Goal: Find specific page/section: Find specific page/section

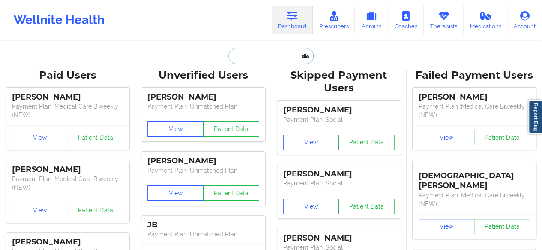
click at [254, 60] on input "text" at bounding box center [270, 56] width 85 height 16
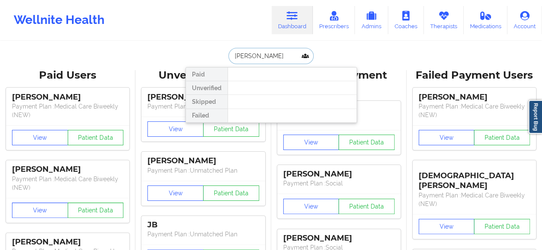
type input "[PERSON_NAME]"
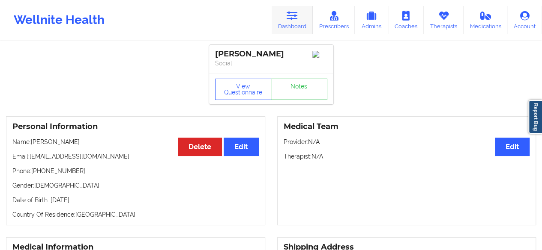
click at [286, 23] on link "Dashboard" at bounding box center [291, 20] width 41 height 28
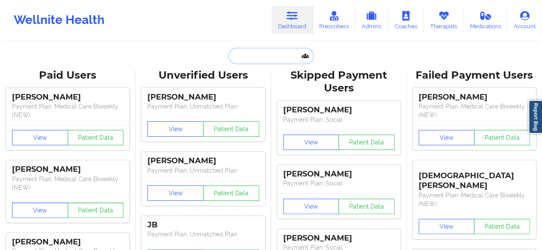
click at [266, 57] on input "text" at bounding box center [270, 56] width 85 height 16
paste input "[PERSON_NAME]"
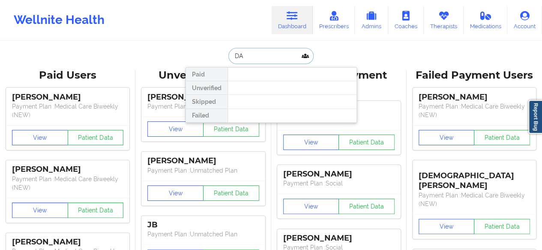
type input "D"
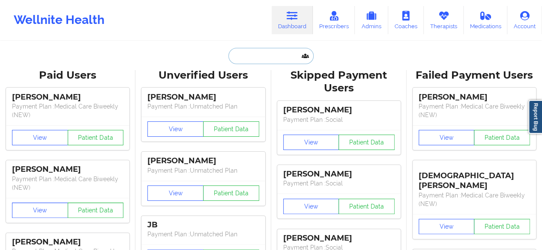
paste input "[EMAIL_ADDRESS][DOMAIN_NAME]"
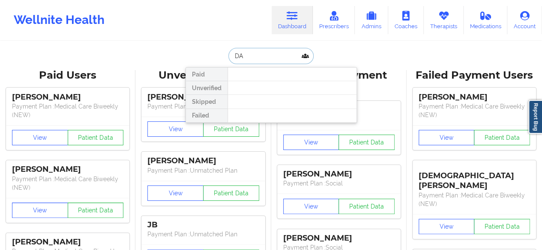
type input "D"
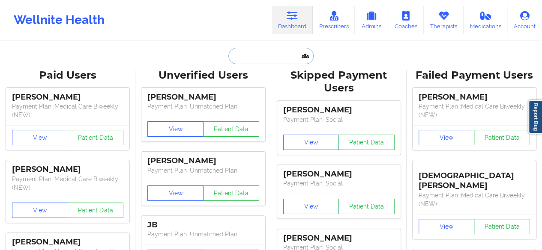
paste input "[PHONE_NUMBER]"
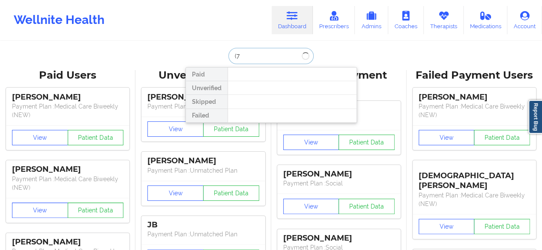
type input "("
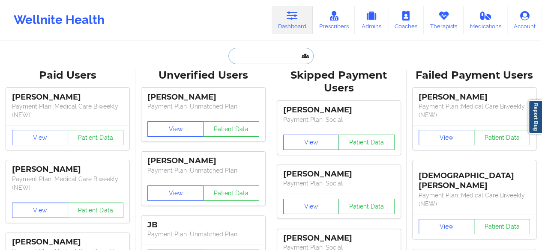
paste input "[EMAIL_ADDRESS][DOMAIN_NAME]"
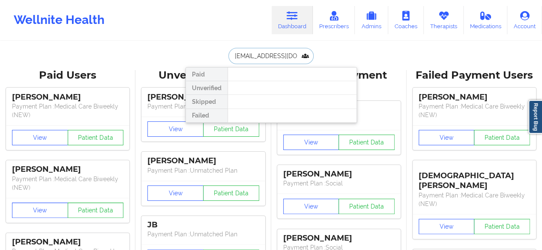
scroll to position [0, 9]
type input "[EMAIL_ADDRESS][DOMAIN_NAME]"
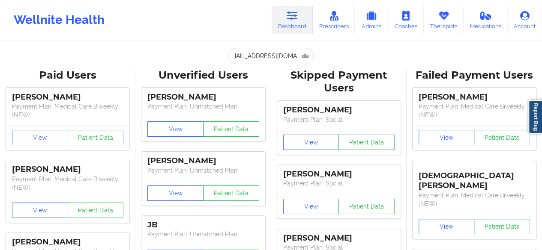
scroll to position [0, 0]
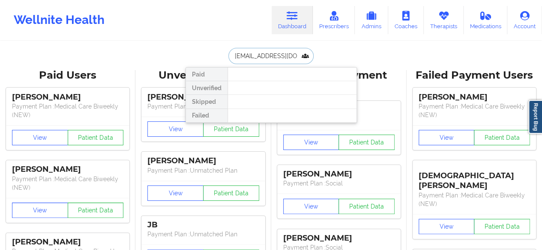
click at [282, 57] on input "[EMAIL_ADDRESS][DOMAIN_NAME]" at bounding box center [270, 56] width 85 height 16
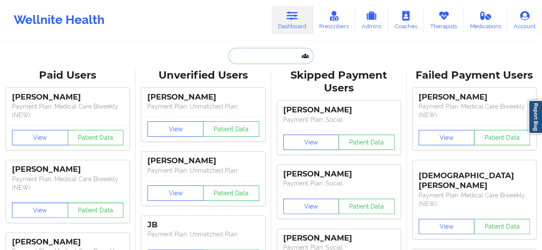
paste input "[EMAIL_ADDRESS][DOMAIN_NAME]"
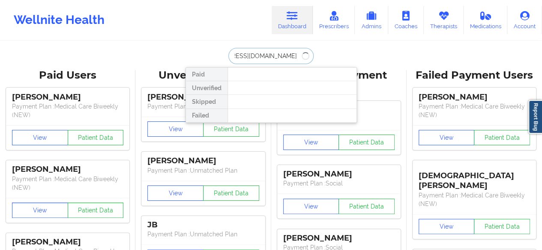
type input "[EMAIL_ADDRESS][DOMAIN_NAME]"
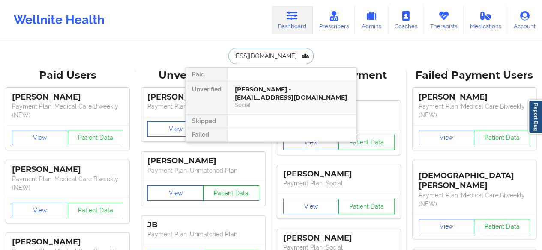
click at [266, 95] on div "[PERSON_NAME] - [EMAIL_ADDRESS][DOMAIN_NAME]" at bounding box center [292, 94] width 115 height 16
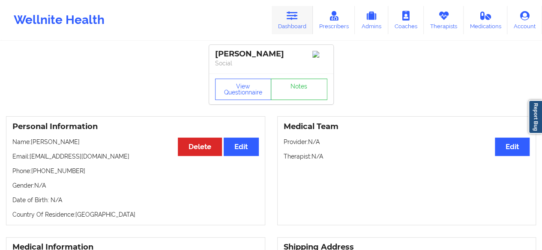
click at [312, 18] on link "Dashboard" at bounding box center [291, 20] width 41 height 28
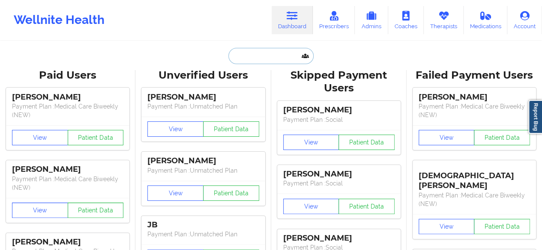
click at [256, 61] on input "text" at bounding box center [270, 56] width 85 height 16
paste input "[EMAIL_ADDRESS][DOMAIN_NAME]"
type input "[EMAIL_ADDRESS][DOMAIN_NAME]"
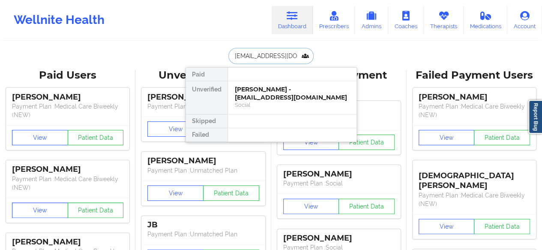
scroll to position [0, 6]
